Goal: Find specific fact: Find specific fact

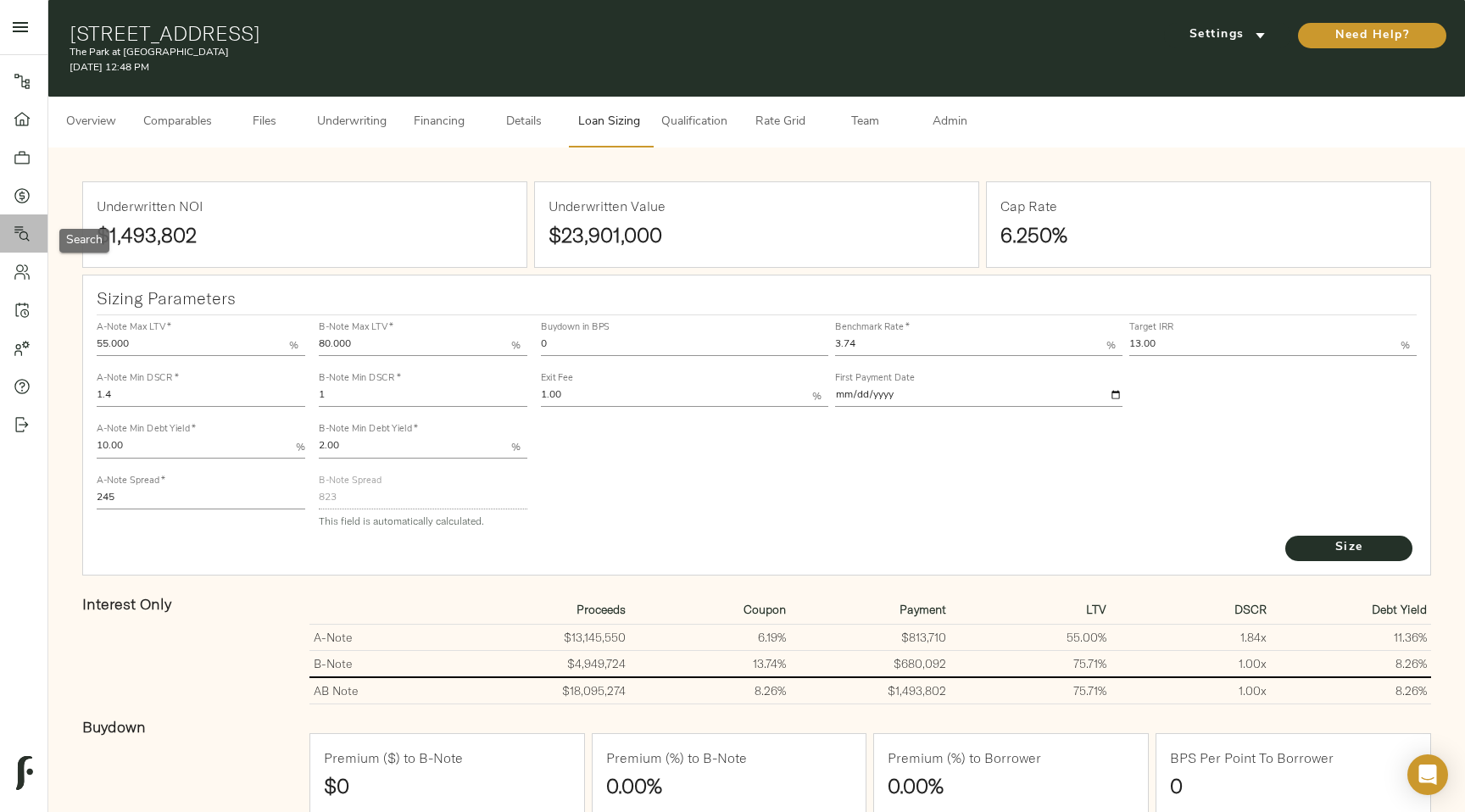
click at [31, 245] on link "Search" at bounding box center [23, 233] width 47 height 38
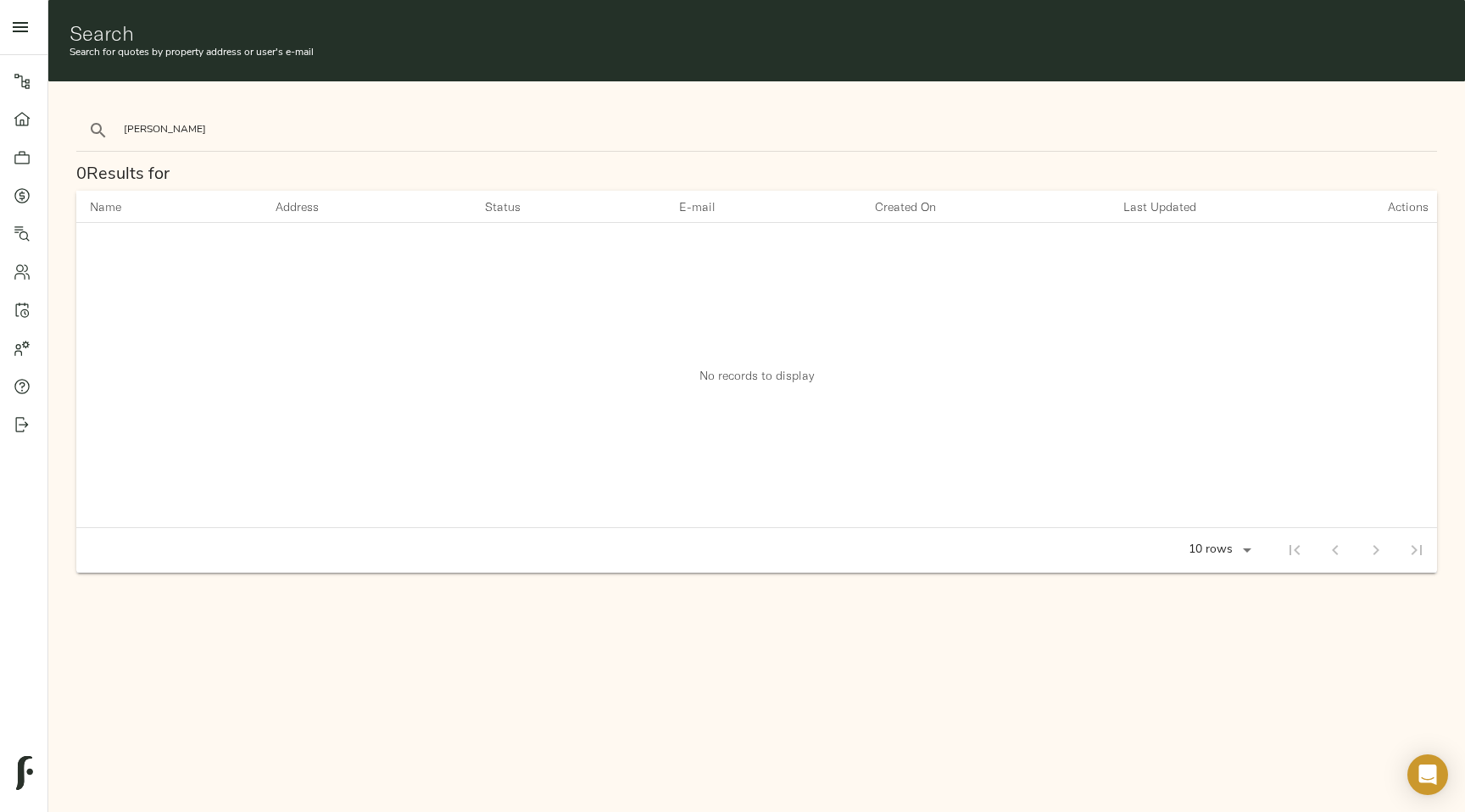
type input "[PERSON_NAME]"
click at [80, 112] on button "search" at bounding box center [98, 130] width 38 height 38
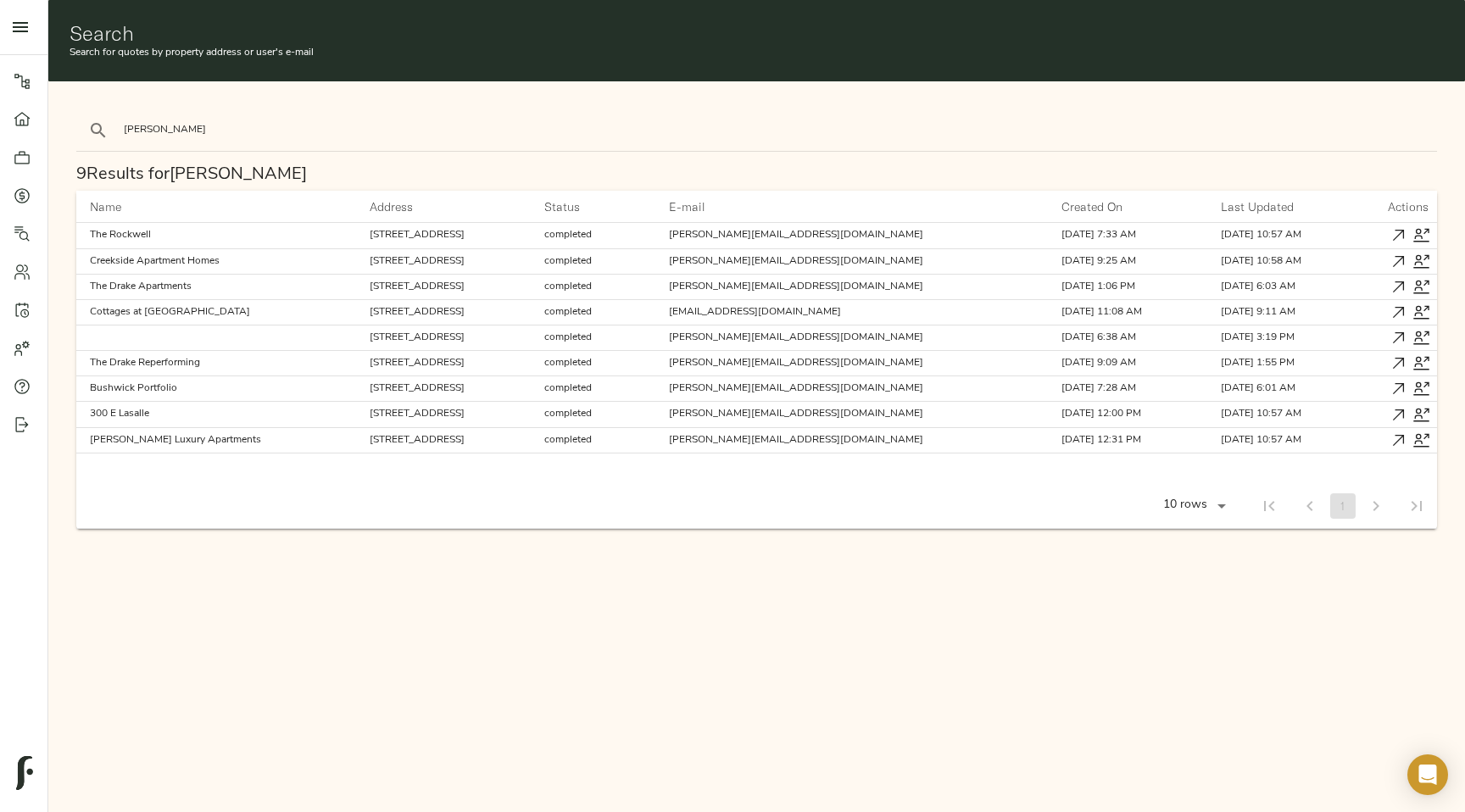
drag, startPoint x: 282, startPoint y: 364, endPoint x: 522, endPoint y: 360, distance: 240.0
click at [525, 360] on td "[STREET_ADDRESS]" at bounding box center [443, 364] width 175 height 25
copy td "[STREET_ADDRESS]"
